Goal: Transaction & Acquisition: Purchase product/service

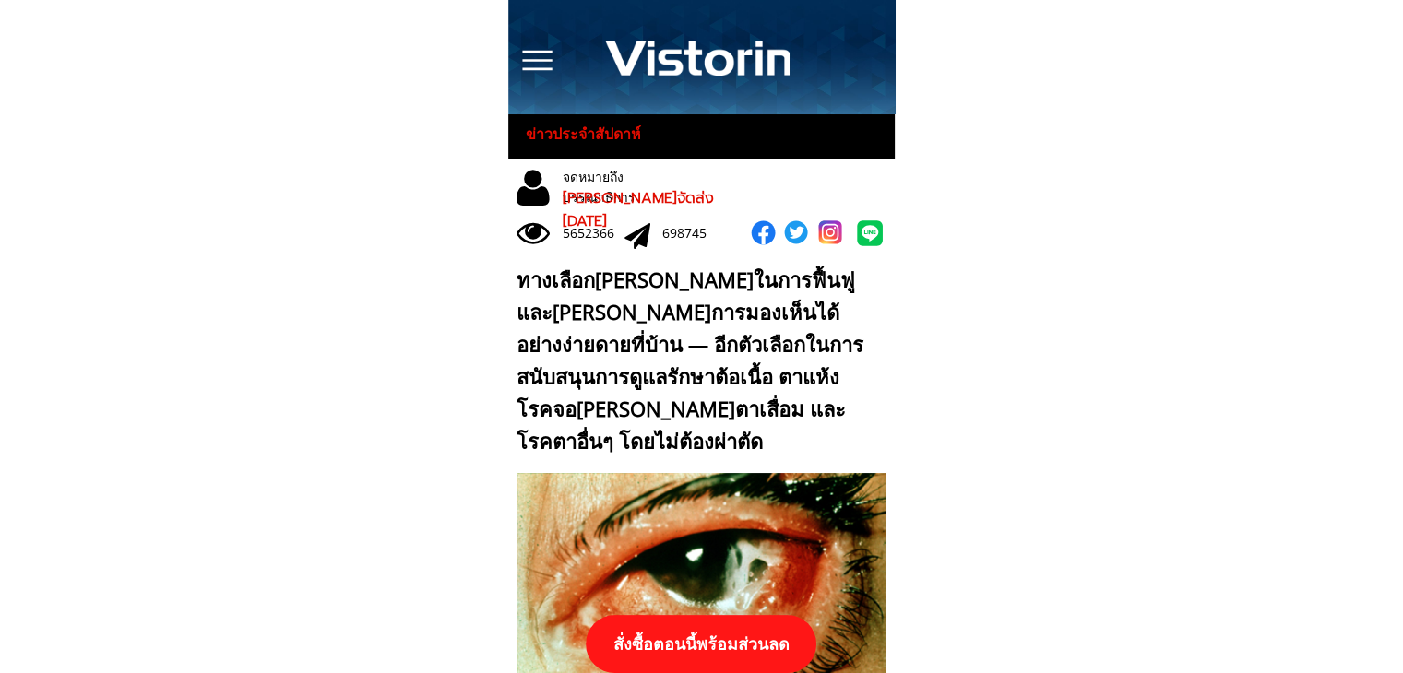
click at [773, 623] on p "สั่งซื้อตอนนี้พร้อมส่วนลด" at bounding box center [701, 644] width 231 height 58
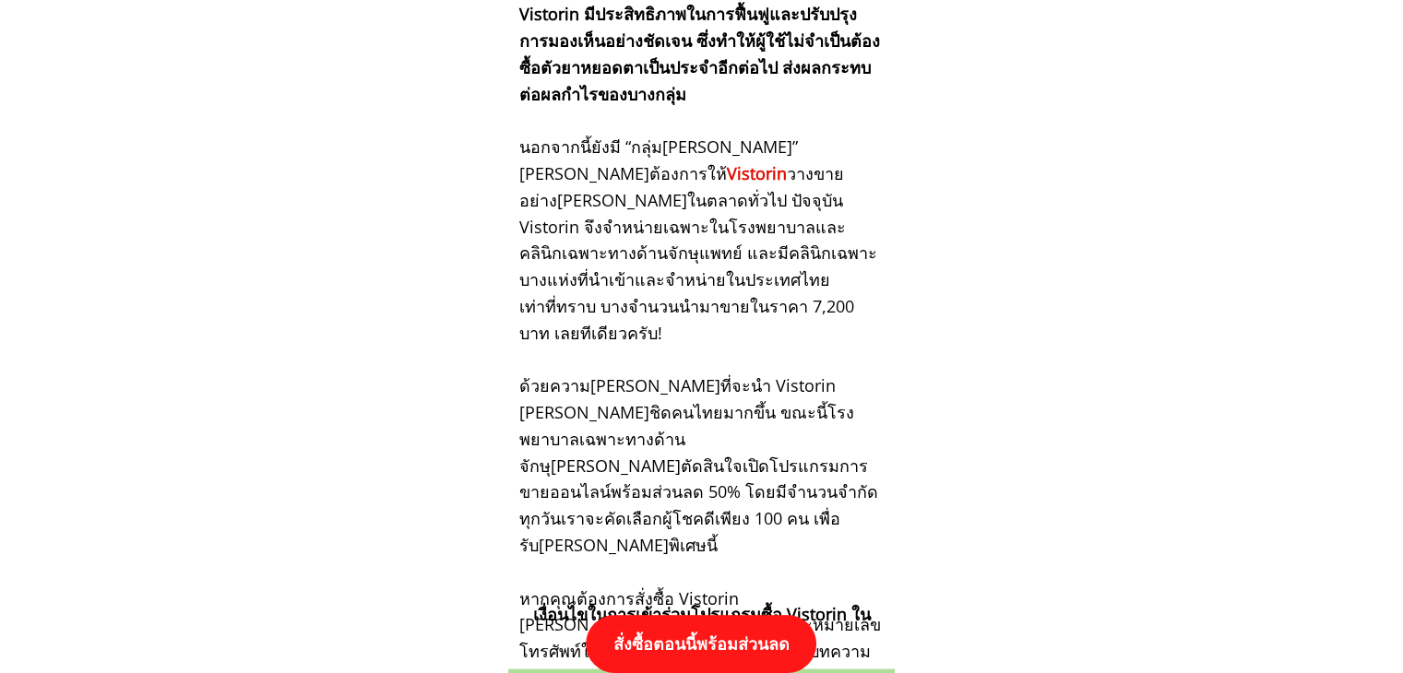
scroll to position [19158, 0]
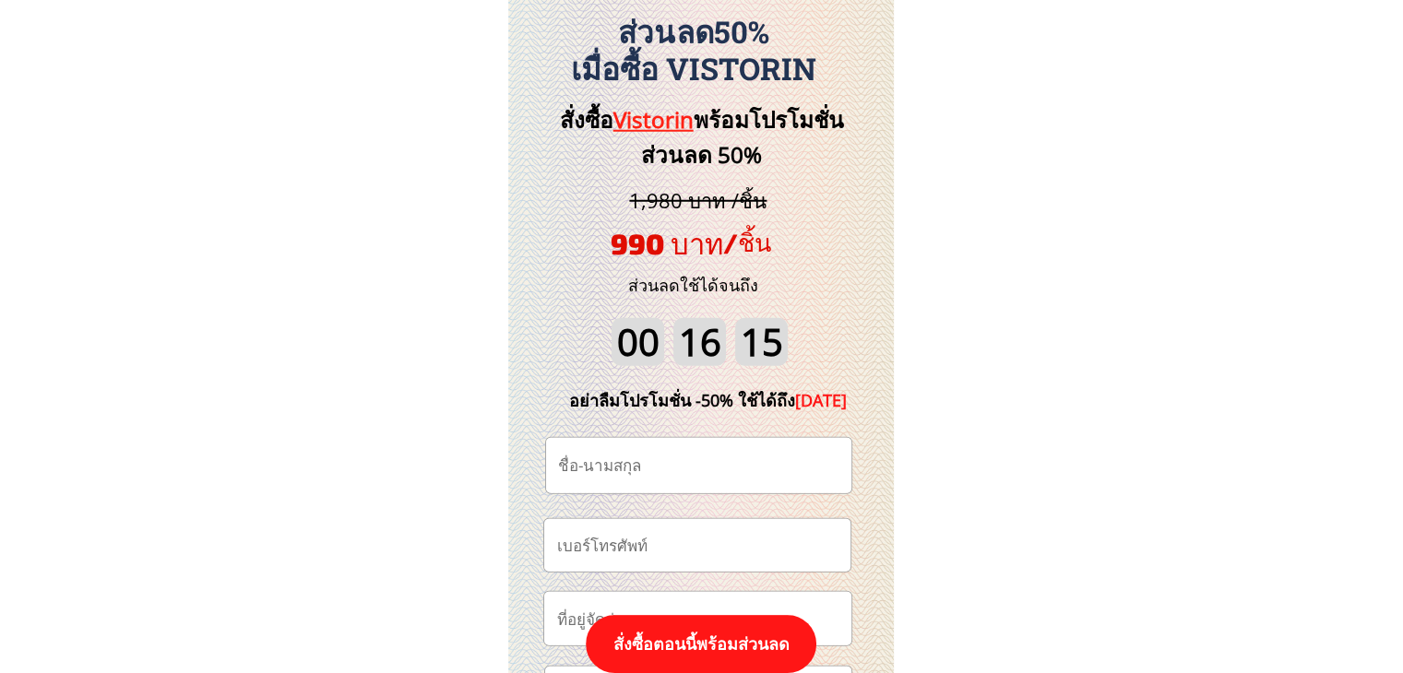
click at [747, 537] on input "tel" at bounding box center [697, 545] width 291 height 53
paste input "0627476341"
type input "0627476341"
click at [671, 462] on input "text" at bounding box center [698, 465] width 291 height 55
paste input "มั่นคง มั่นรชต[PERSON_NAME]"
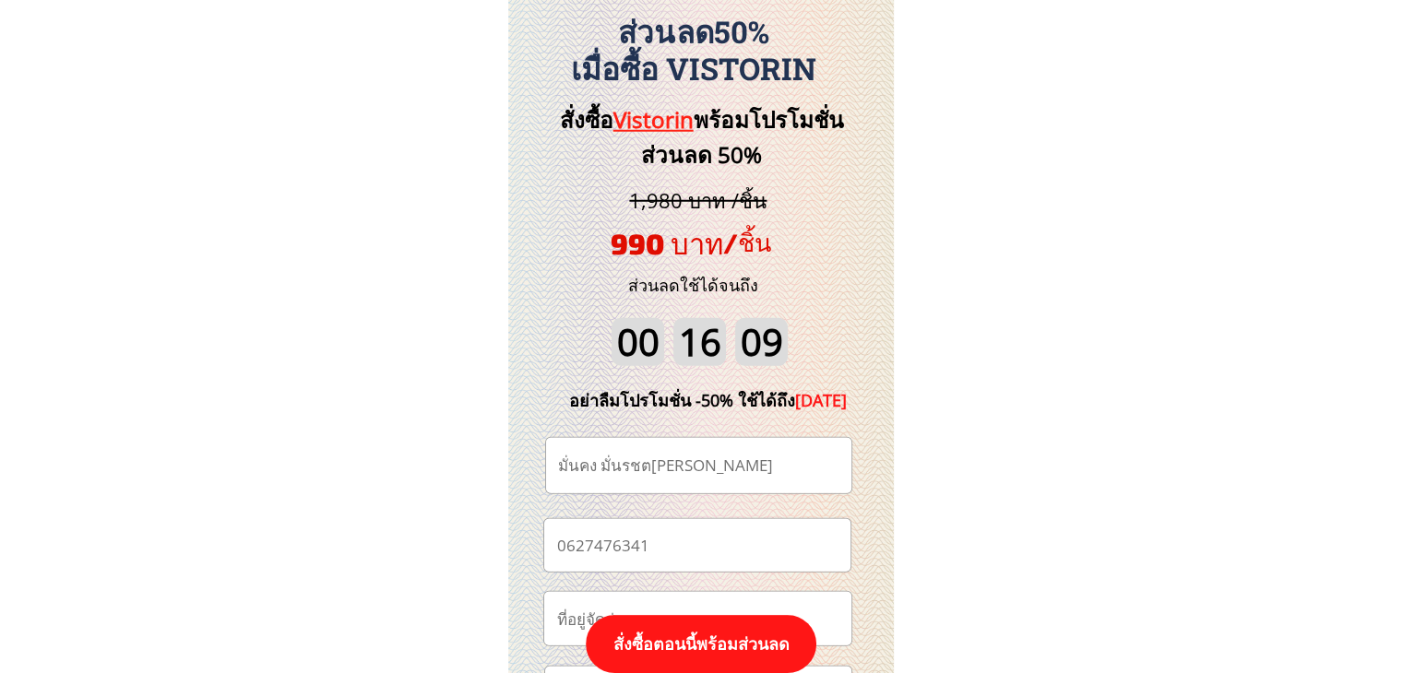
type input "มั่นคง มั่นรชต[PERSON_NAME]"
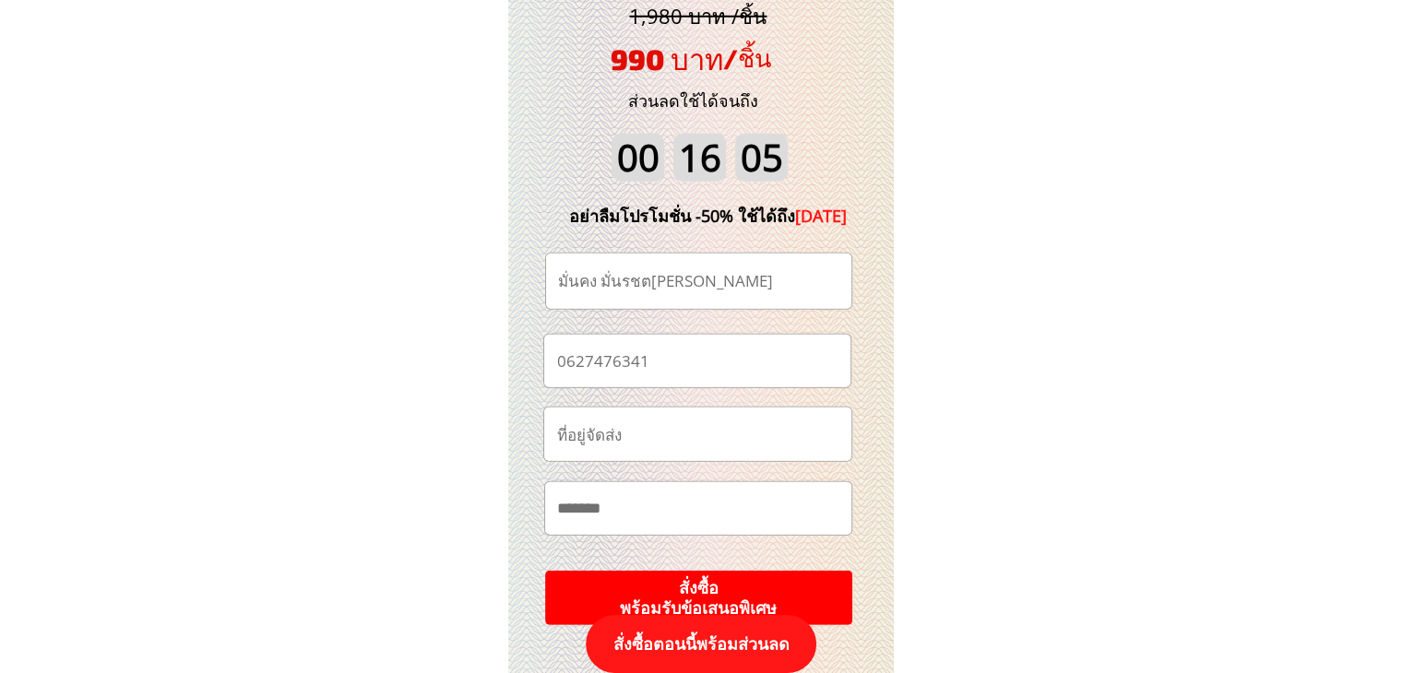
scroll to position [19435, 0]
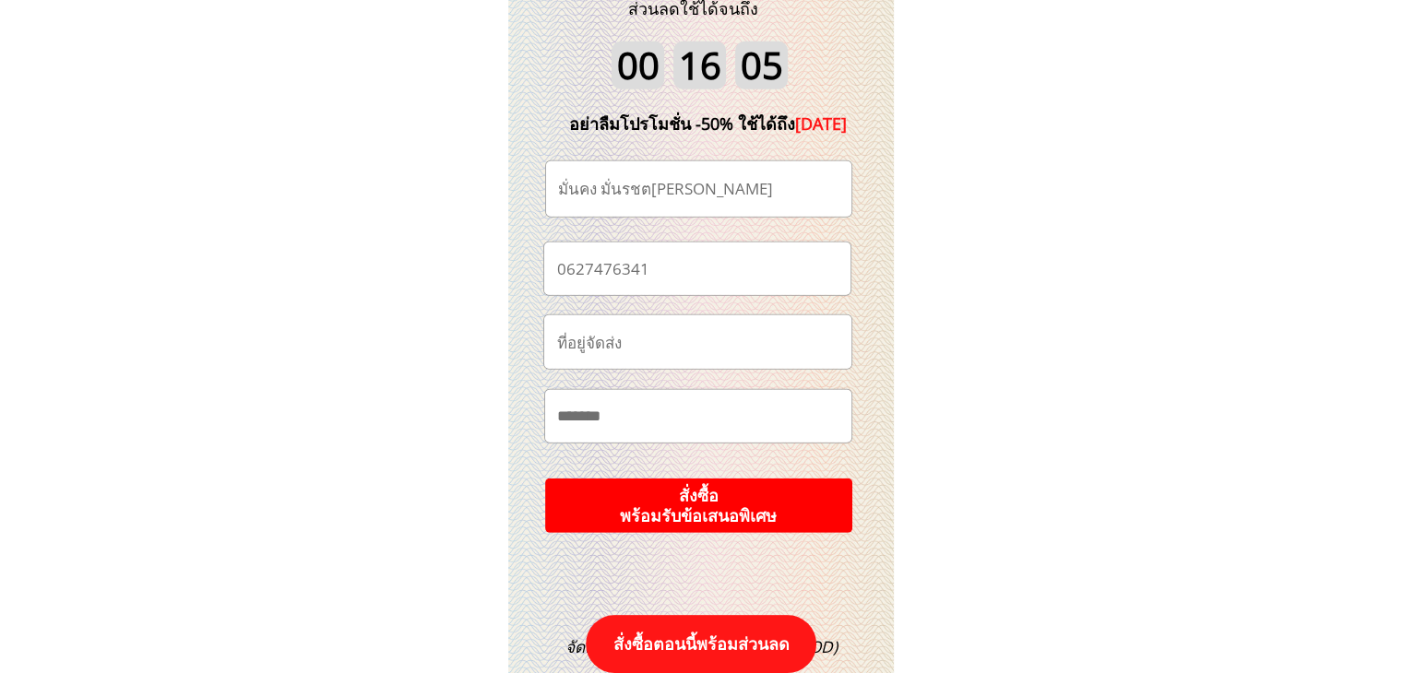
click at [738, 506] on p "สั่งซื้อ พร้อมรับข้อเสนอพิเศษ" at bounding box center [698, 506] width 308 height 54
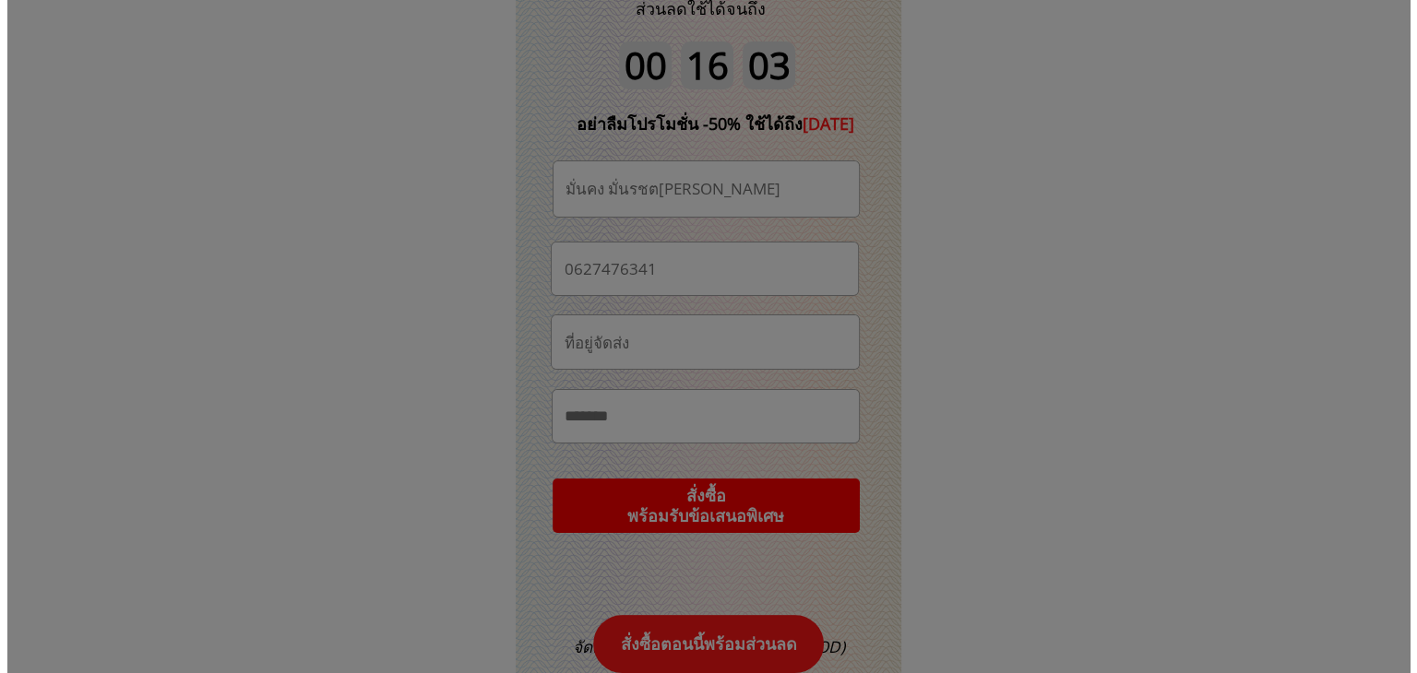
scroll to position [0, 0]
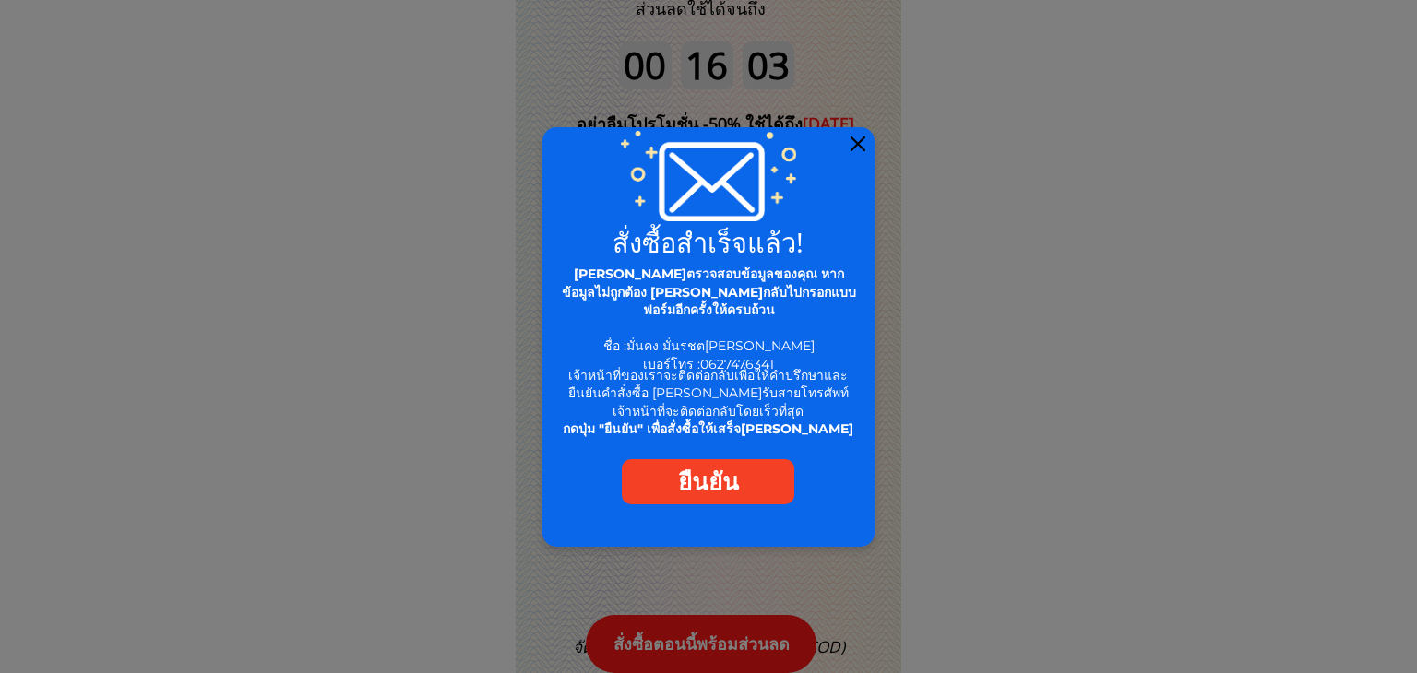
click at [858, 148] on div at bounding box center [858, 144] width 15 height 15
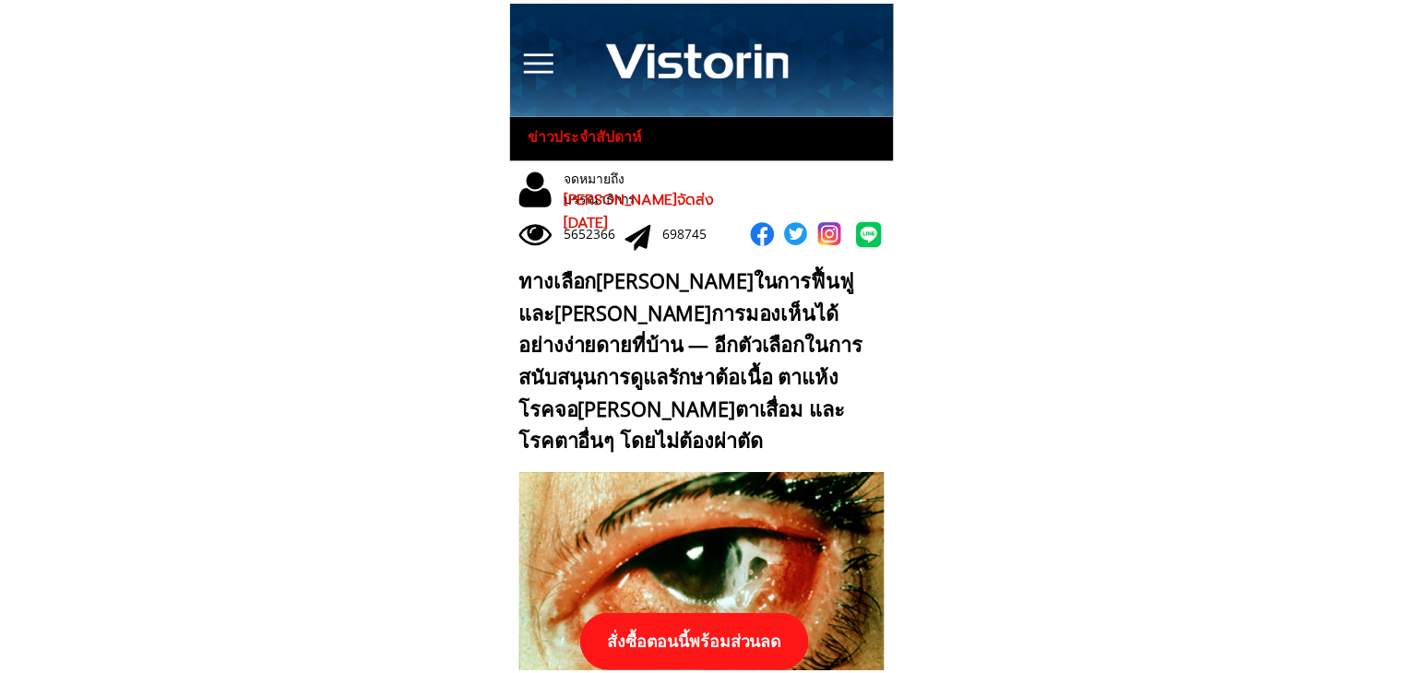
scroll to position [19435, 0]
